Goal: Information Seeking & Learning: Learn about a topic

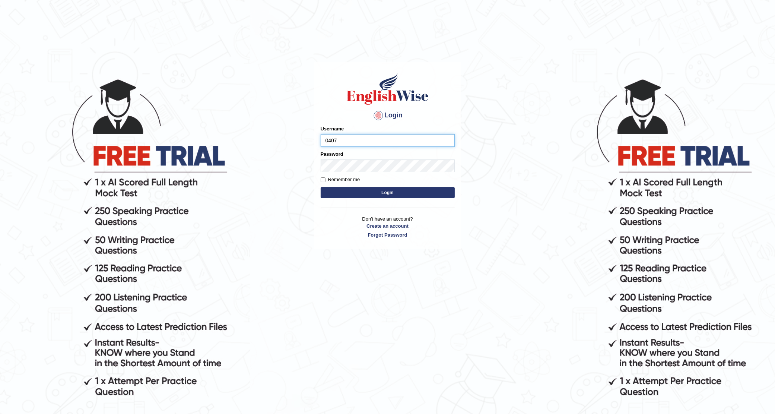
type input "0407970233"
click at [320, 187] on button "Login" at bounding box center [387, 192] width 134 height 11
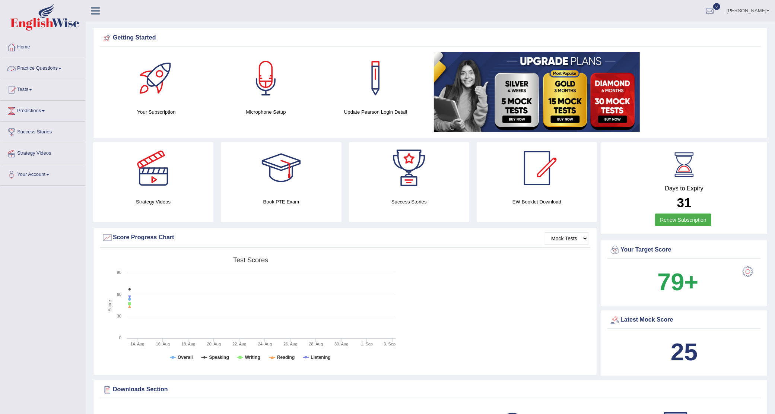
click at [35, 68] on link "Practice Questions" at bounding box center [42, 67] width 85 height 19
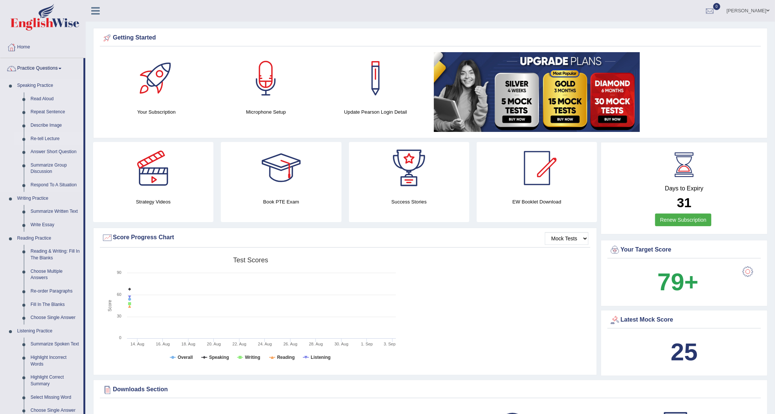
click at [37, 139] on link "Re-tell Lecture" at bounding box center [55, 138] width 56 height 13
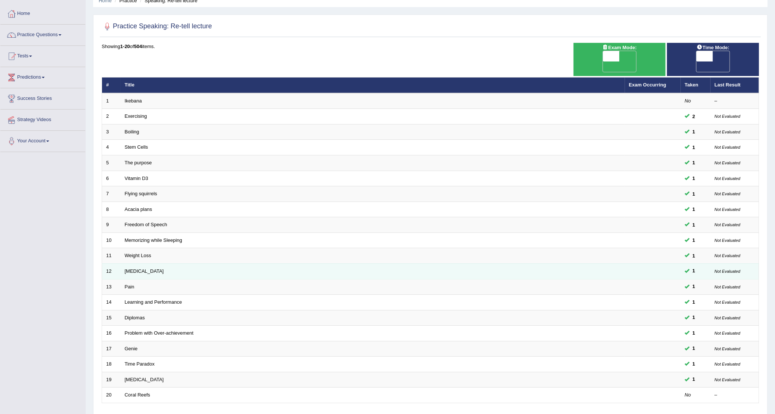
scroll to position [81, 0]
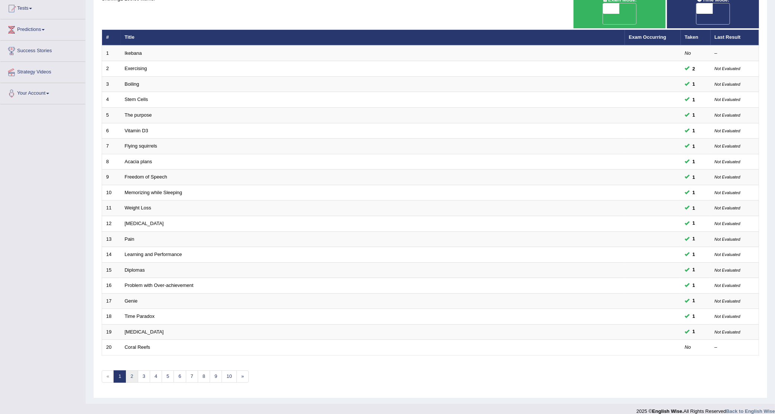
click at [133, 370] on link "2" at bounding box center [131, 376] width 12 height 12
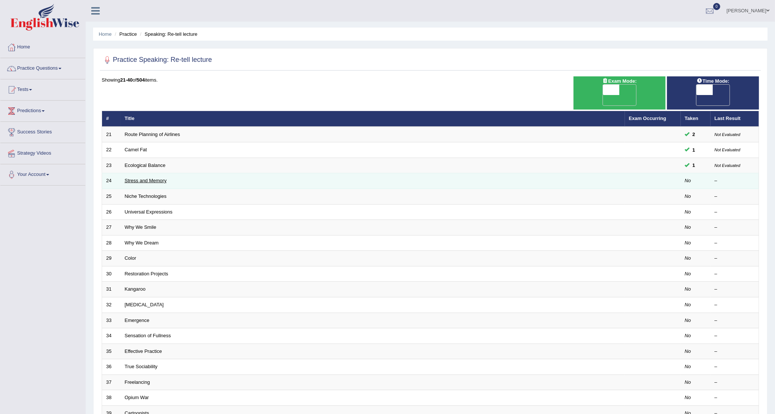
click at [136, 178] on link "Stress and Memory" at bounding box center [146, 181] width 42 height 6
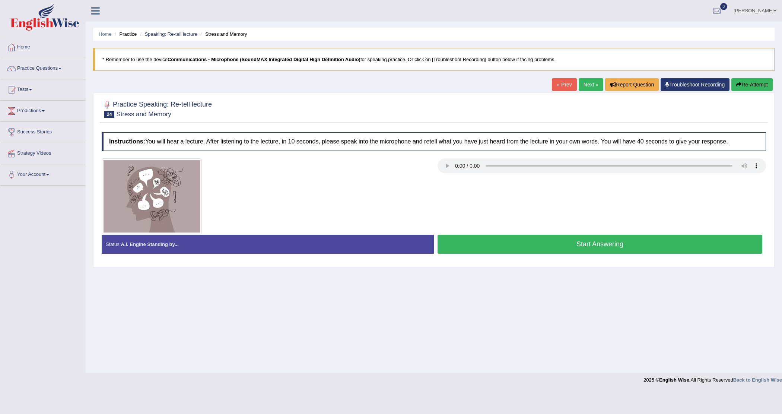
click at [579, 246] on button "Start Answering" at bounding box center [599, 243] width 325 height 19
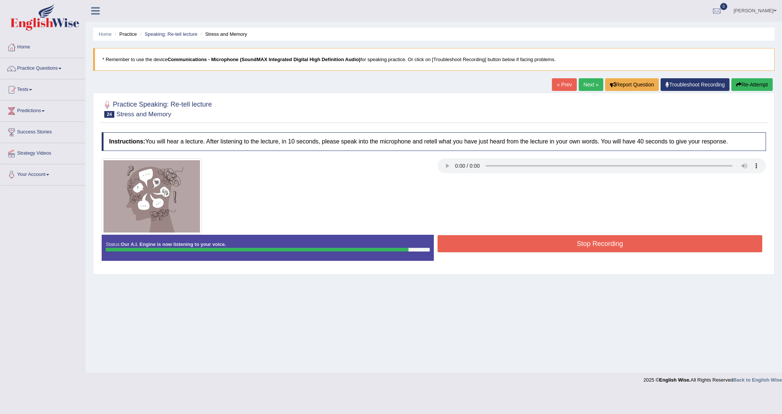
click at [539, 232] on div at bounding box center [433, 196] width 671 height 76
click at [539, 244] on button "Stop Recording" at bounding box center [599, 243] width 325 height 17
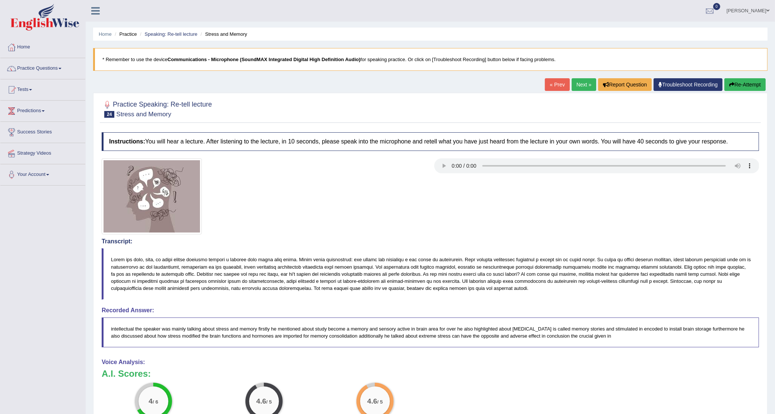
click at [579, 83] on link "Next »" at bounding box center [583, 84] width 25 height 13
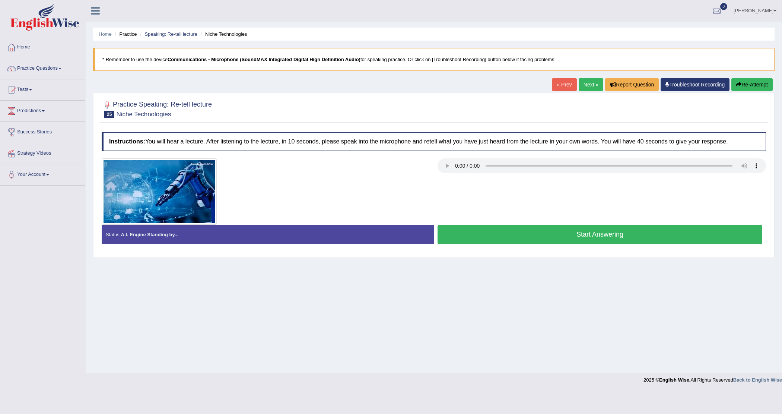
click at [569, 233] on button "Start Answering" at bounding box center [599, 234] width 325 height 19
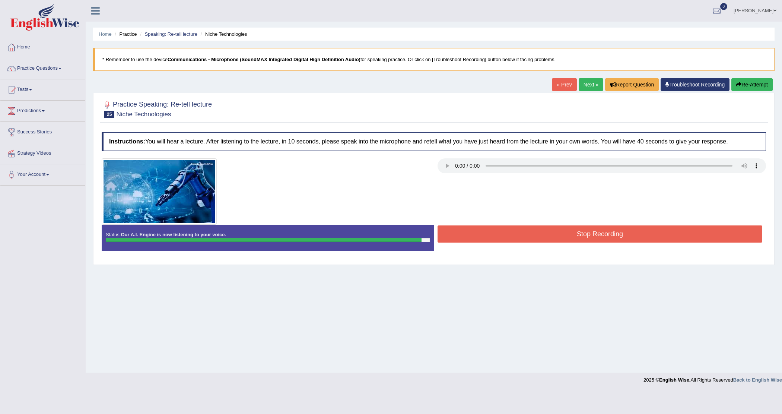
click at [549, 236] on button "Stop Recording" at bounding box center [599, 233] width 325 height 17
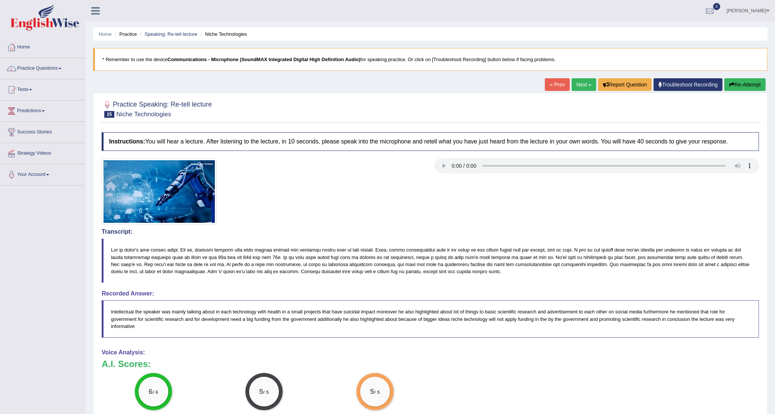
click at [574, 80] on link "Next »" at bounding box center [583, 84] width 25 height 13
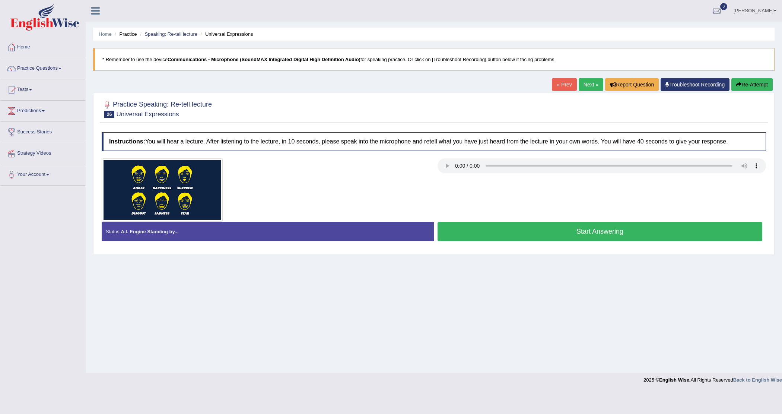
click at [522, 235] on button "Start Answering" at bounding box center [599, 231] width 325 height 19
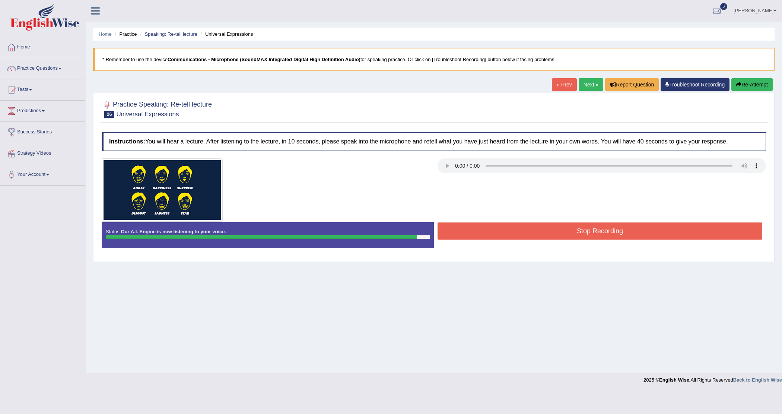
click at [546, 232] on button "Stop Recording" at bounding box center [599, 230] width 325 height 17
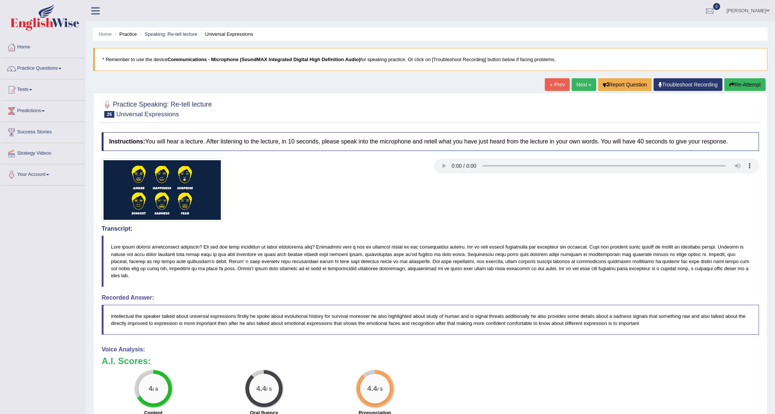
click at [580, 84] on link "Next »" at bounding box center [583, 84] width 25 height 13
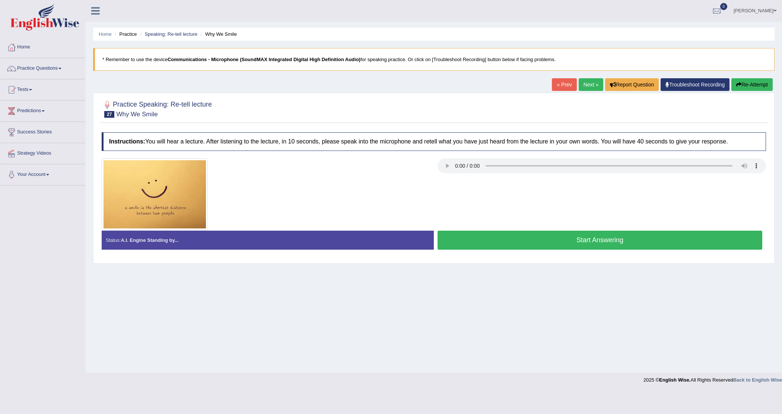
click at [592, 240] on button "Start Answering" at bounding box center [599, 239] width 325 height 19
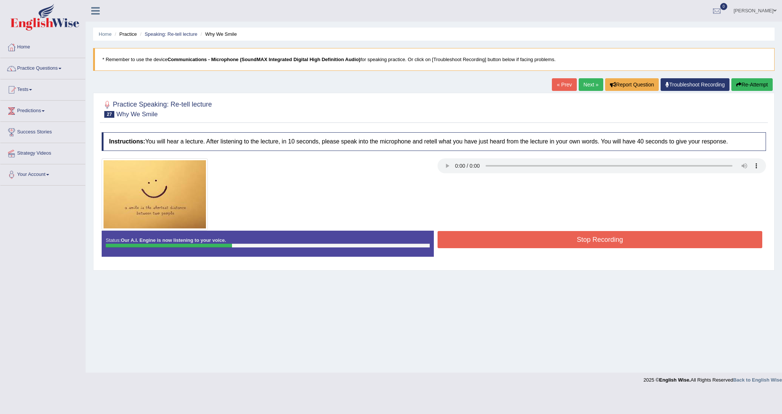
click at [753, 83] on button "Re-Attempt" at bounding box center [751, 84] width 41 height 13
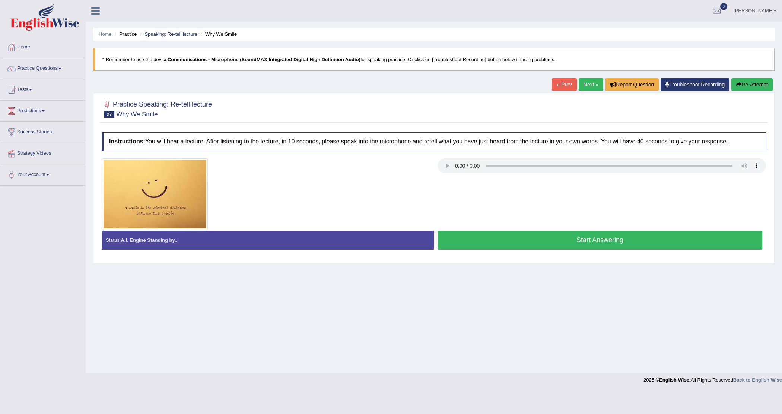
click at [558, 242] on button "Start Answering" at bounding box center [599, 239] width 325 height 19
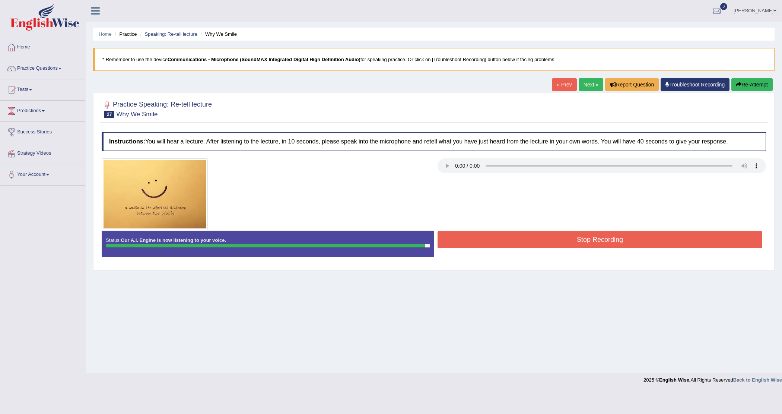
click at [529, 243] on button "Stop Recording" at bounding box center [599, 239] width 325 height 17
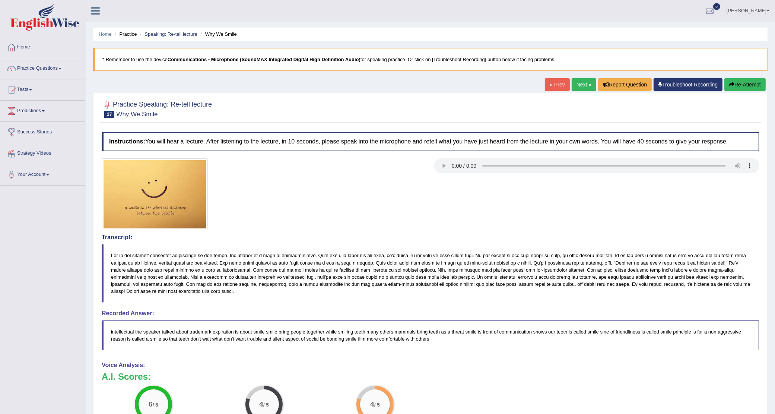
click at [735, 85] on button "Re-Attempt" at bounding box center [744, 84] width 41 height 13
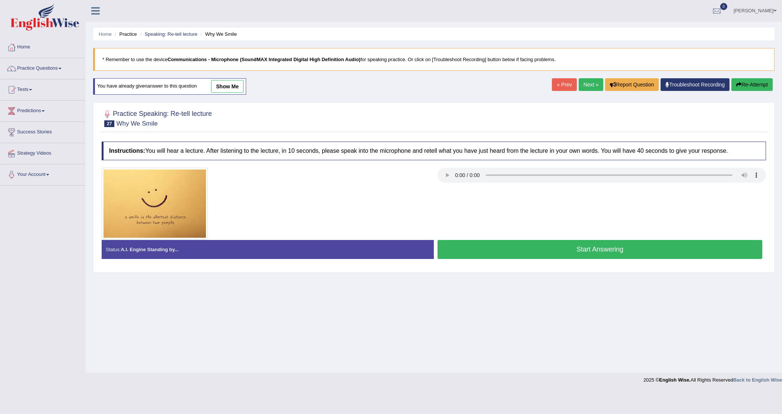
click at [575, 250] on button "Start Answering" at bounding box center [599, 249] width 325 height 19
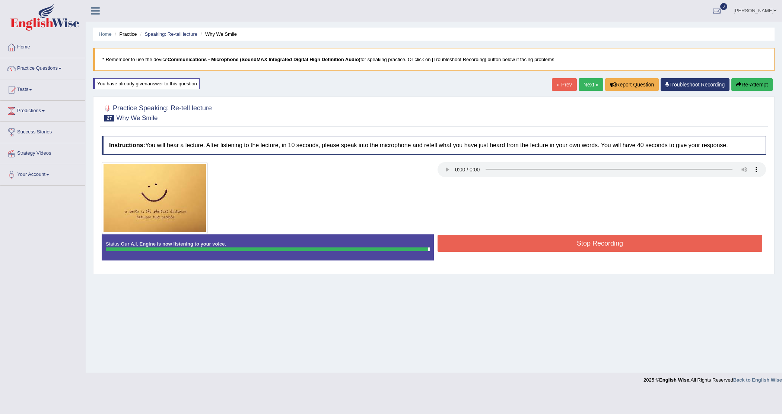
click at [0, 0] on blockquote "." at bounding box center [0, 0] width 0 height 0
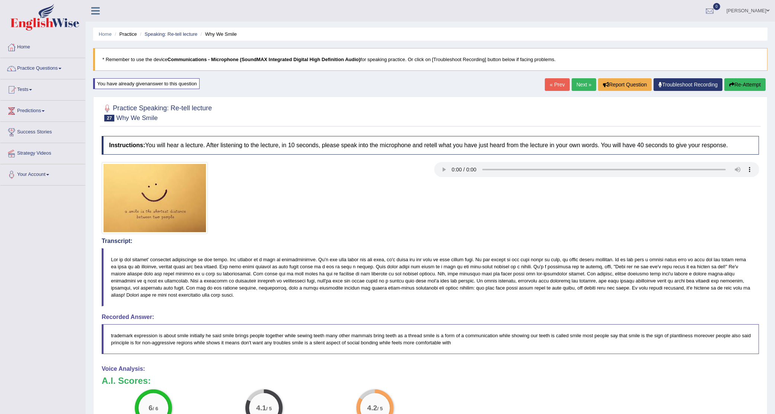
click at [749, 90] on button "Re-Attempt" at bounding box center [744, 84] width 41 height 13
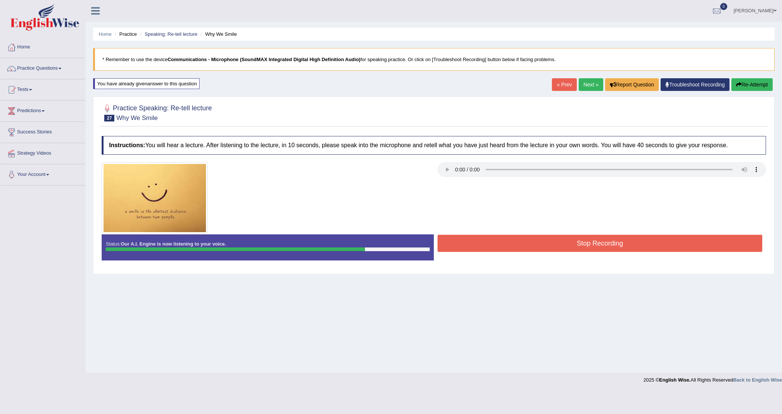
click at [563, 242] on button "Stop Recording" at bounding box center [599, 242] width 325 height 17
